Goal: Check status: Check status

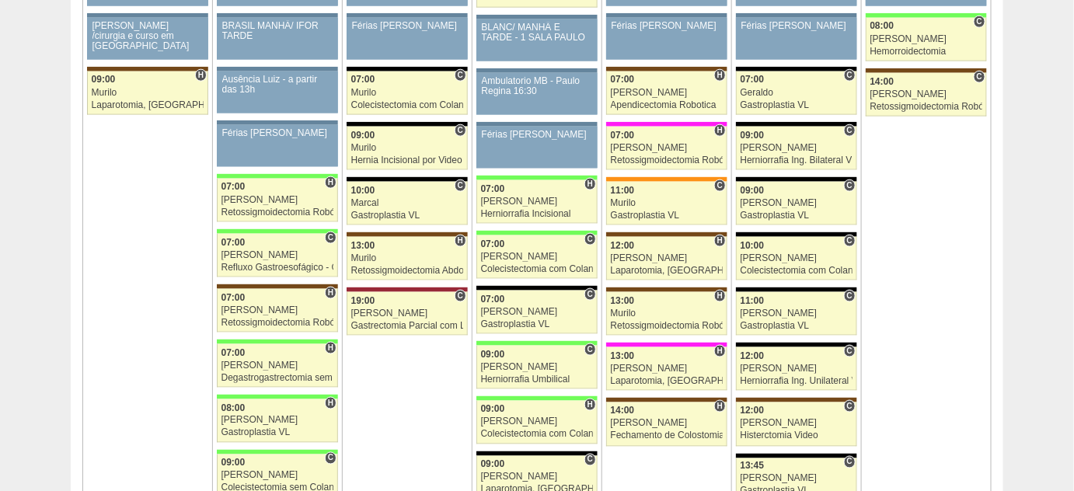
scroll to position [2613, 0]
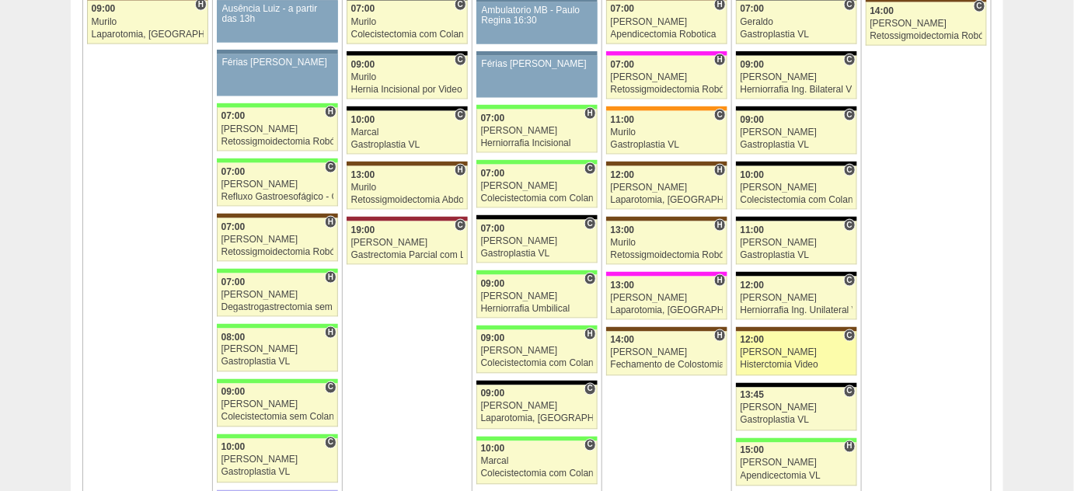
click at [775, 348] on div "[PERSON_NAME]" at bounding box center [797, 353] width 113 height 10
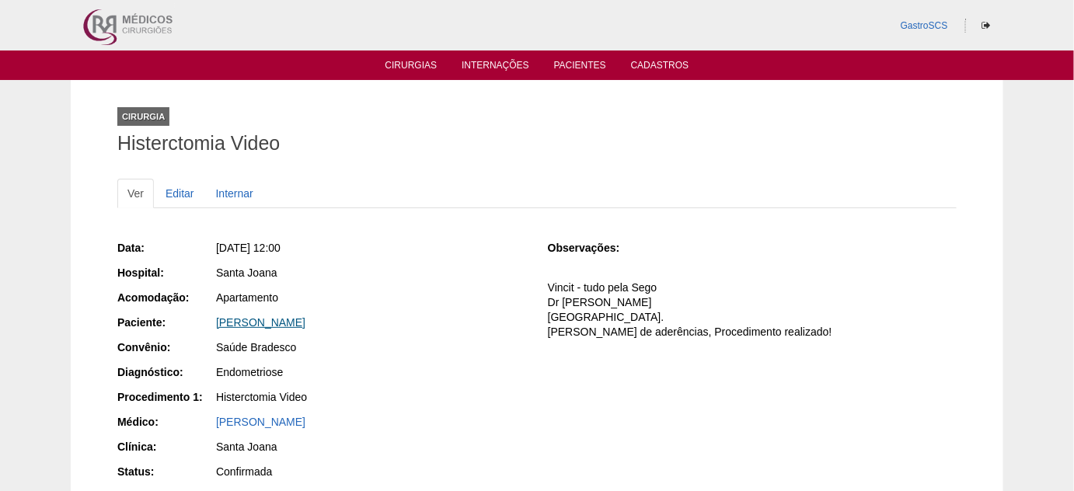
click at [305, 325] on link "[PERSON_NAME]" at bounding box center [260, 322] width 89 height 12
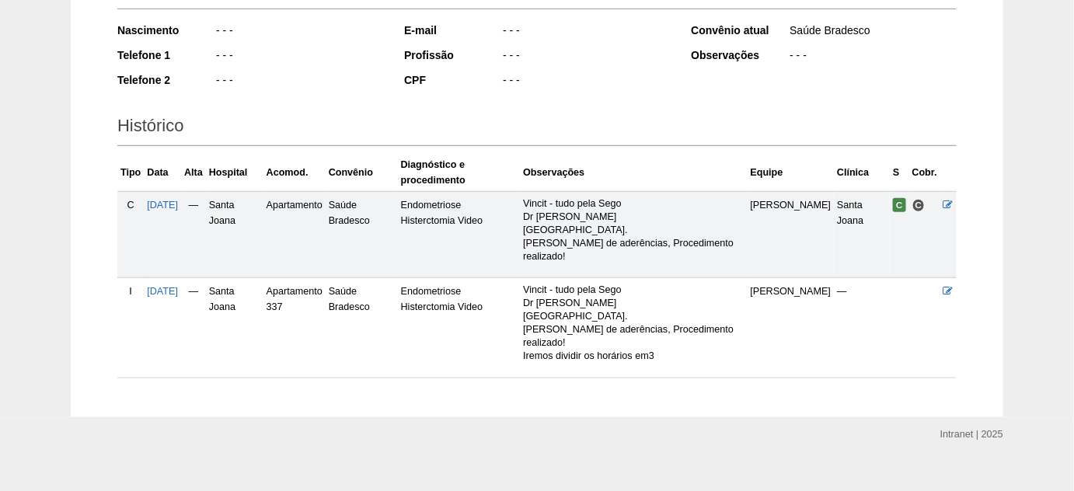
scroll to position [275, 0]
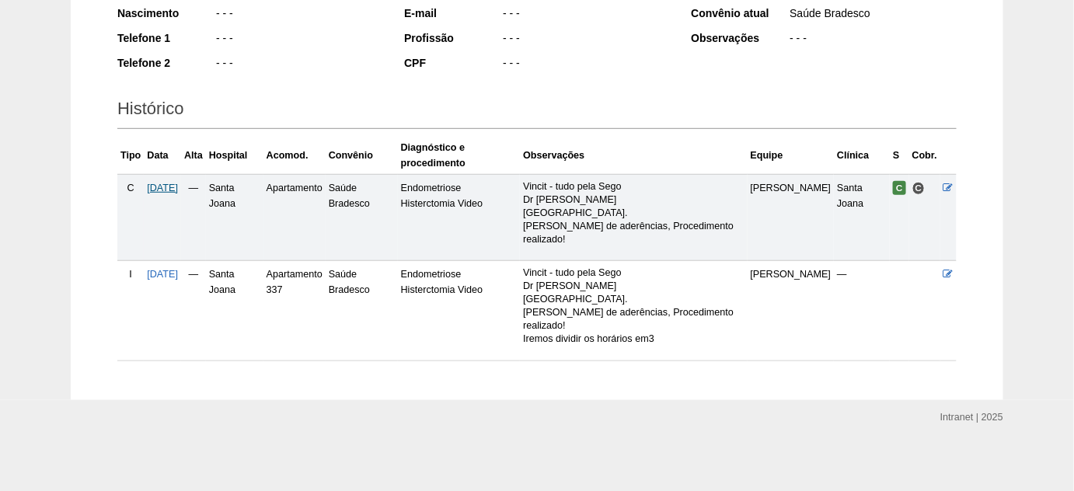
click at [170, 186] on span "22/08/2025" at bounding box center [162, 188] width 31 height 11
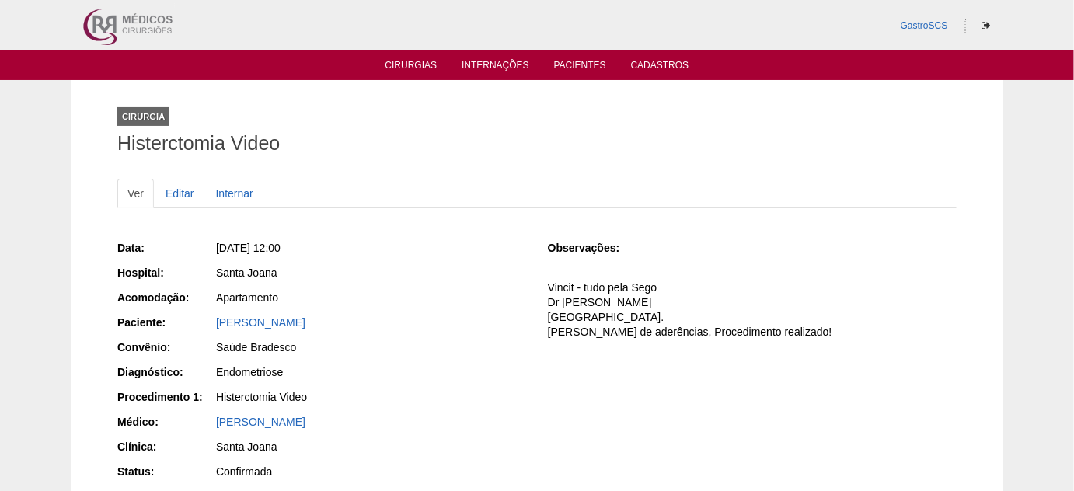
scroll to position [70, 0]
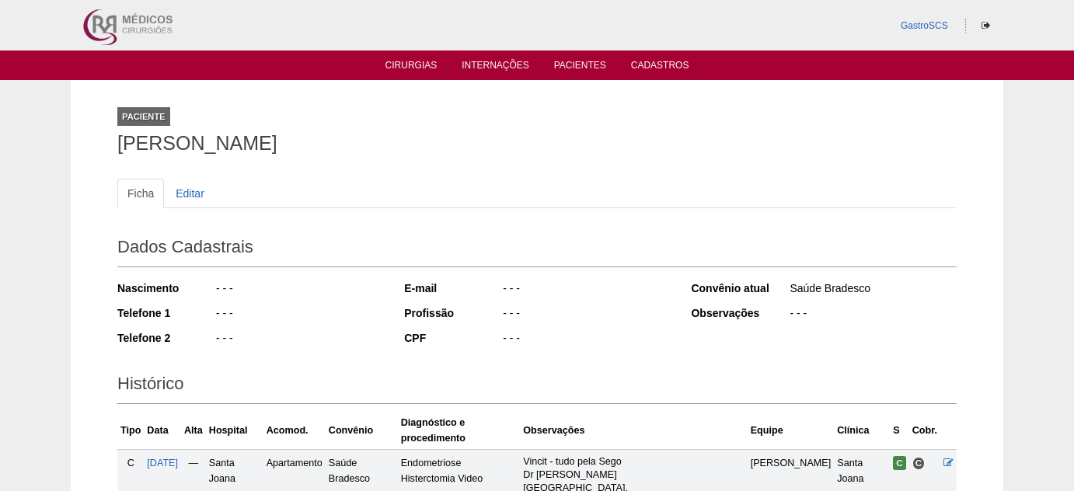
scroll to position [275, 0]
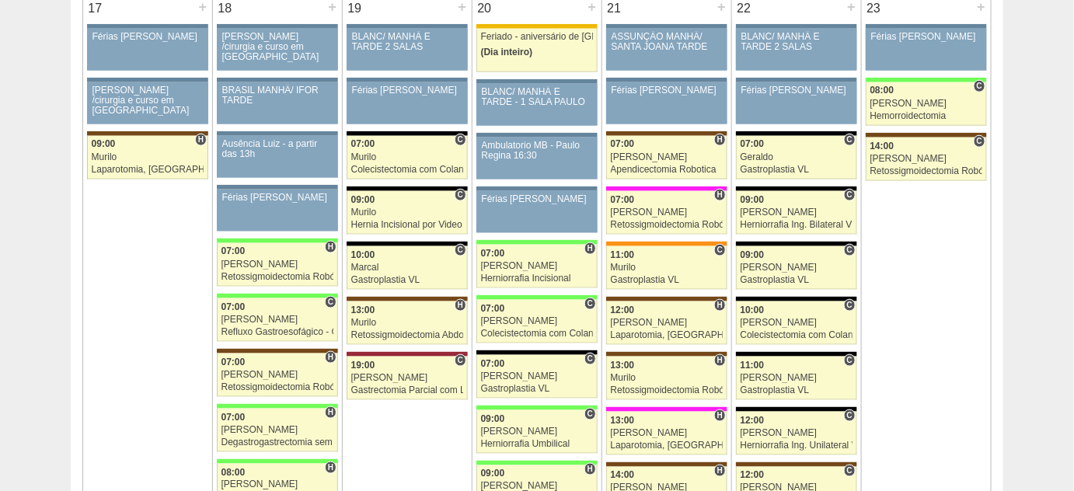
scroll to position [2472, 0]
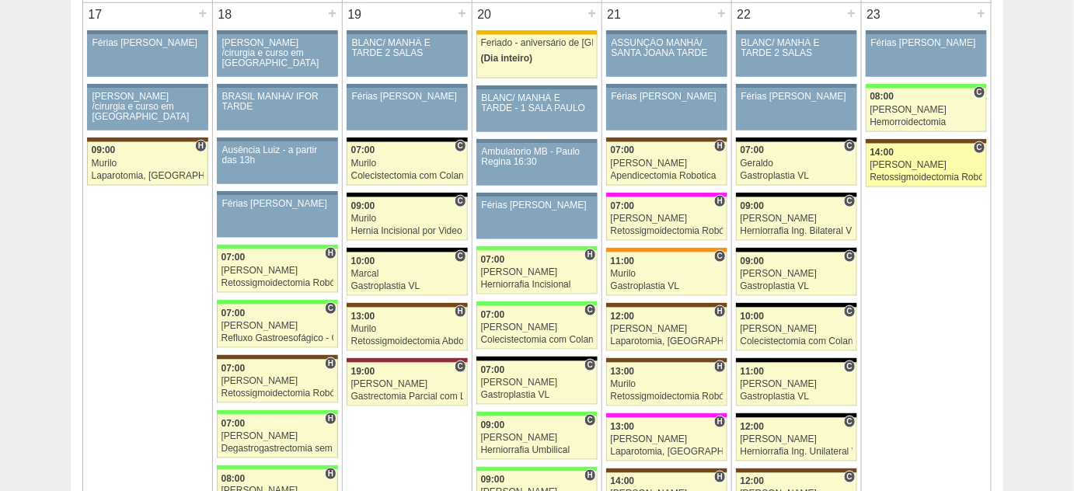
drag, startPoint x: 901, startPoint y: 150, endPoint x: 883, endPoint y: 167, distance: 25.3
click at [901, 160] on div "[PERSON_NAME]" at bounding box center [926, 165] width 113 height 10
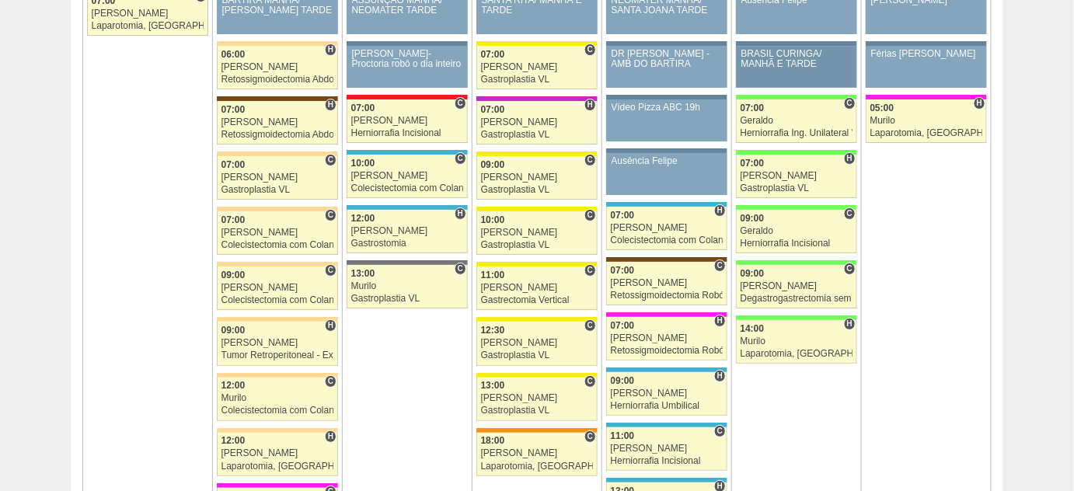
scroll to position [1761, 0]
